Goal: Task Accomplishment & Management: Use online tool/utility

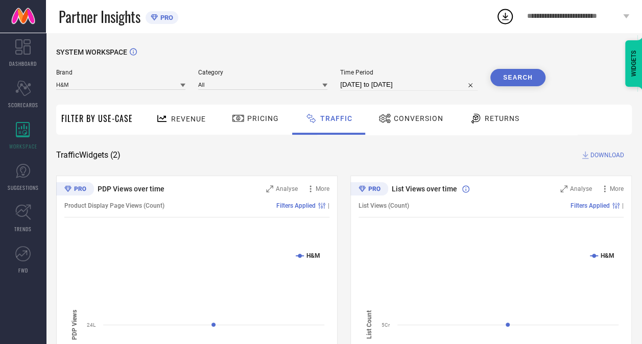
click at [194, 126] on div "Revenue" at bounding box center [180, 119] width 55 height 18
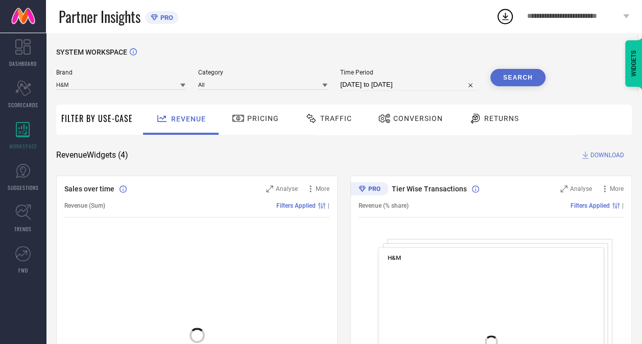
select select "8"
select select "2025"
select select "9"
select select "2025"
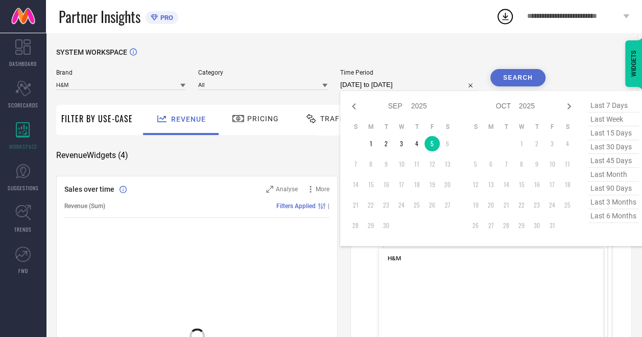
click at [398, 88] on input "[DATE] to [DATE]" at bounding box center [408, 85] width 137 height 12
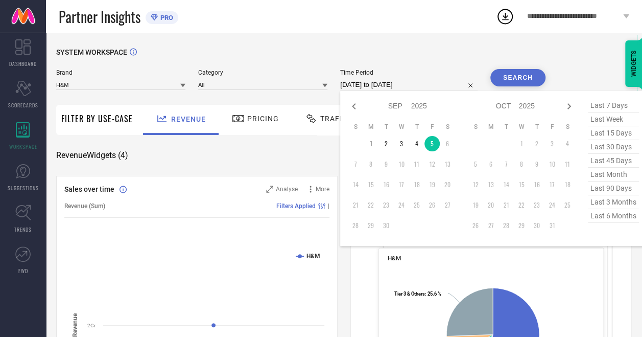
click at [448, 148] on td "6" at bounding box center [447, 143] width 15 height 15
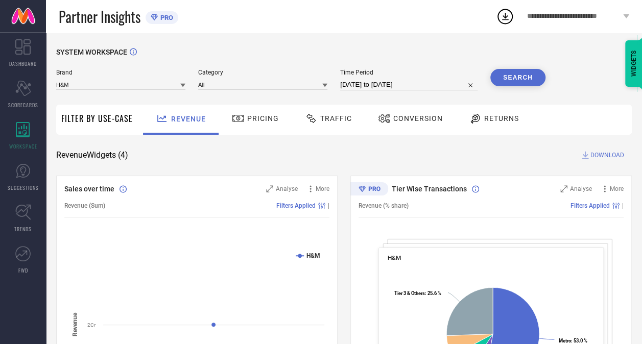
click at [429, 49] on div "SYSTEM WORKSPACE" at bounding box center [344, 58] width 576 height 21
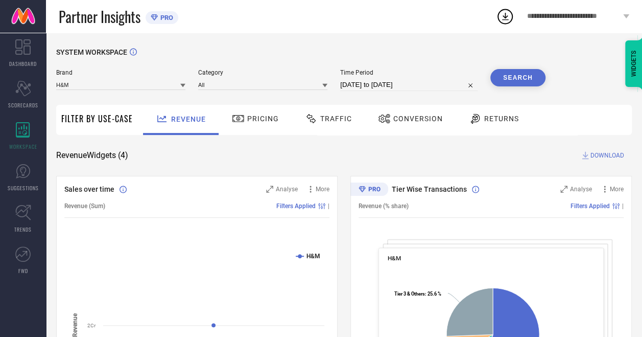
select select "8"
select select "2025"
select select "9"
select select "2025"
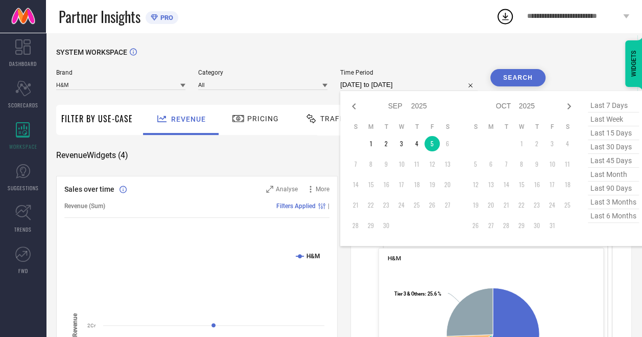
click at [380, 83] on input "[DATE] to [DATE]" at bounding box center [408, 85] width 137 height 12
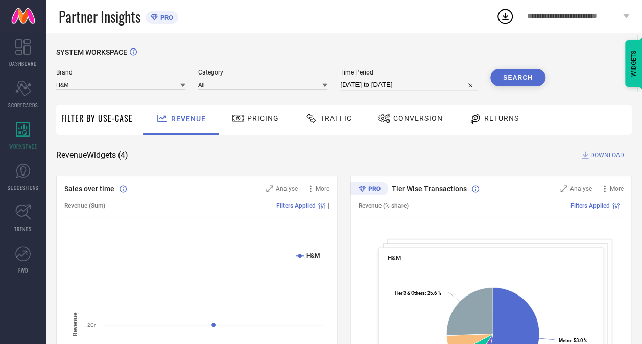
click at [289, 155] on div "Revenue Widgets ( 4 ) DOWNLOAD" at bounding box center [344, 155] width 576 height 10
